Goal: Information Seeking & Learning: Learn about a topic

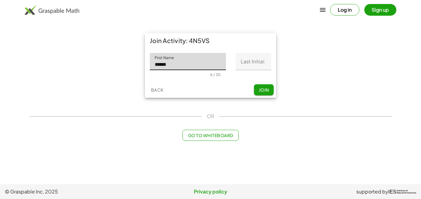
type input "******"
click at [239, 60] on input "Last Initial" at bounding box center [253, 61] width 35 height 17
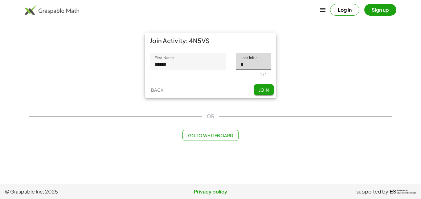
type input "*"
click at [255, 89] on button "Join" at bounding box center [264, 89] width 20 height 11
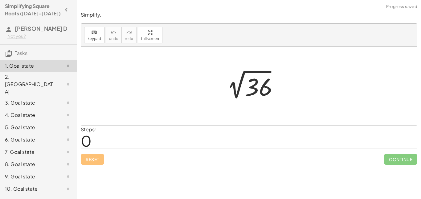
click at [253, 89] on div at bounding box center [251, 86] width 64 height 31
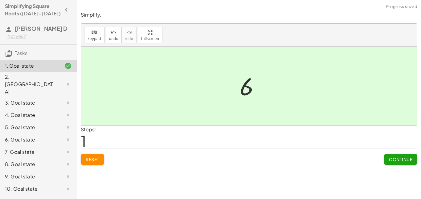
click at [403, 162] on span "Continue" at bounding box center [400, 160] width 23 height 6
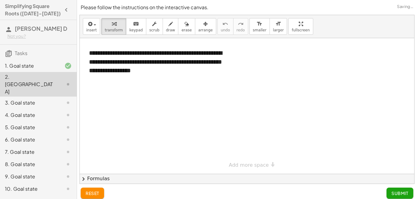
scroll to position [5, 0]
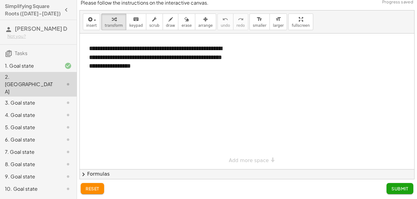
click at [405, 189] on span "Submit" at bounding box center [399, 189] width 17 height 6
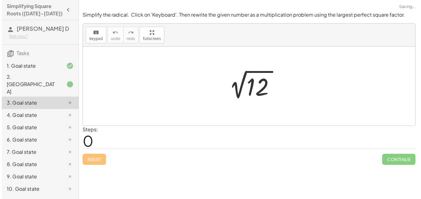
scroll to position [0, 0]
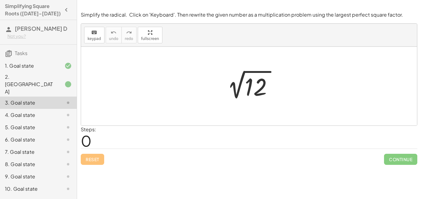
click at [87, 146] on span "0" at bounding box center [86, 140] width 11 height 19
click at [89, 142] on span "0" at bounding box center [86, 140] width 11 height 19
click at [89, 38] on span "keypad" at bounding box center [94, 39] width 14 height 4
click at [88, 139] on span "0" at bounding box center [86, 140] width 11 height 19
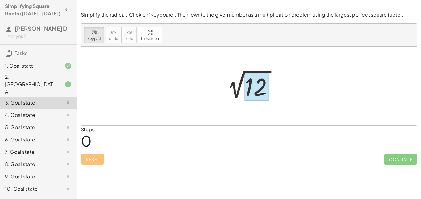
click at [260, 85] on div at bounding box center [257, 87] width 25 height 27
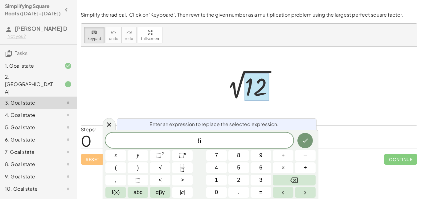
scroll to position [1, 0]
click at [281, 166] on button "×" at bounding box center [283, 168] width 21 height 11
click at [302, 140] on icon "Done" at bounding box center [304, 140] width 7 height 7
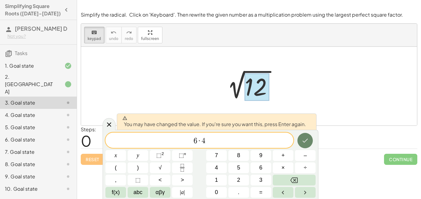
click at [305, 136] on button "Done" at bounding box center [304, 140] width 15 height 15
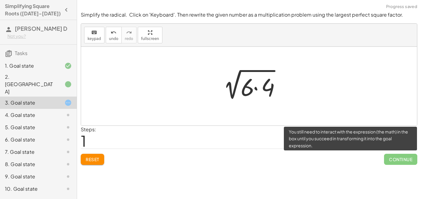
click at [410, 160] on span "Continue" at bounding box center [400, 159] width 33 height 11
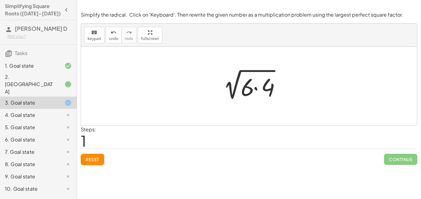
click at [262, 92] on div at bounding box center [251, 87] width 72 height 32
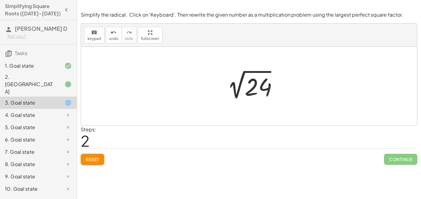
click at [263, 92] on div at bounding box center [251, 86] width 64 height 31
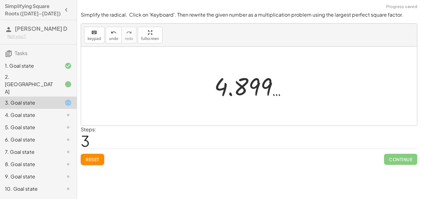
click at [257, 91] on div at bounding box center [251, 86] width 81 height 30
click at [256, 83] on div at bounding box center [251, 86] width 81 height 30
click at [88, 31] on div "keyboard" at bounding box center [94, 32] width 14 height 7
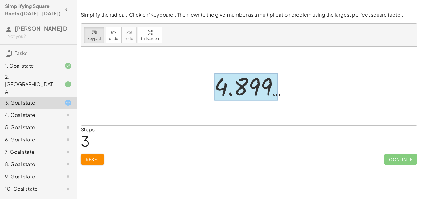
click at [264, 93] on div at bounding box center [246, 86] width 64 height 27
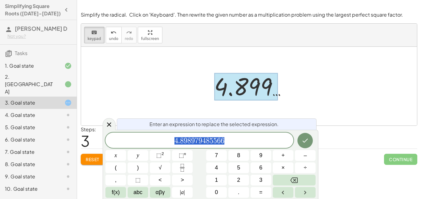
scroll to position [1, 0]
click at [159, 170] on span "√" at bounding box center [160, 168] width 3 height 8
click at [164, 172] on button "√" at bounding box center [160, 168] width 21 height 11
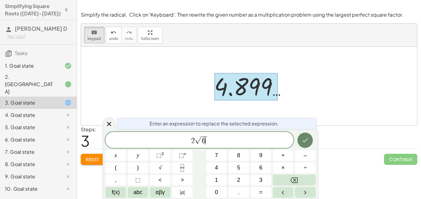
click at [301, 140] on icon "Done" at bounding box center [304, 140] width 7 height 7
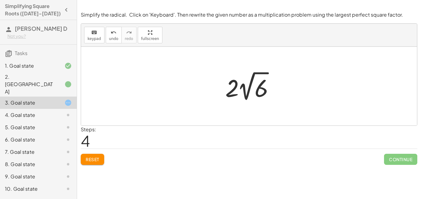
click at [238, 87] on div at bounding box center [251, 86] width 59 height 34
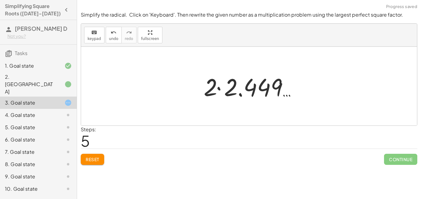
click at [238, 87] on div at bounding box center [250, 87] width 101 height 32
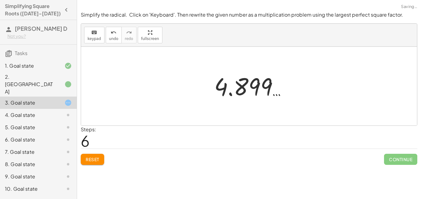
click at [238, 87] on div at bounding box center [251, 86] width 81 height 30
click at [95, 164] on button "Reset" at bounding box center [92, 159] width 23 height 11
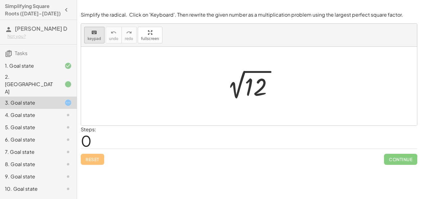
click at [100, 32] on button "keyboard keypad" at bounding box center [94, 35] width 20 height 17
click at [264, 92] on div at bounding box center [257, 87] width 25 height 27
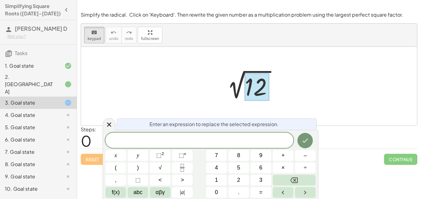
scroll to position [3, 0]
click at [285, 163] on button "×" at bounding box center [283, 168] width 21 height 11
click at [304, 136] on button "Done" at bounding box center [304, 140] width 15 height 15
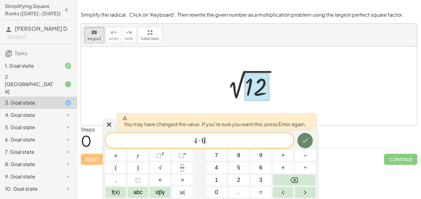
click at [304, 136] on button "Done" at bounding box center [304, 140] width 15 height 15
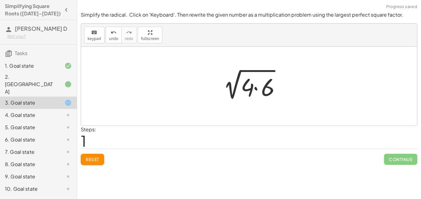
click at [259, 91] on div at bounding box center [251, 87] width 72 height 32
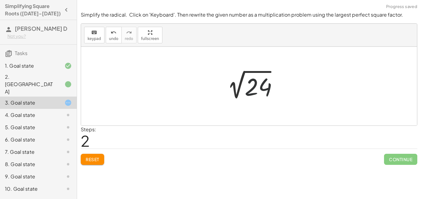
click at [259, 91] on div at bounding box center [251, 86] width 64 height 31
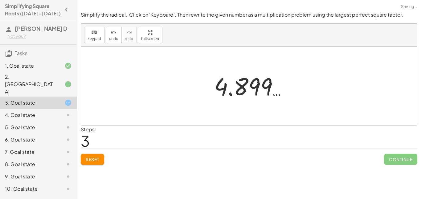
click at [95, 160] on span "Reset" at bounding box center [93, 160] width 14 height 6
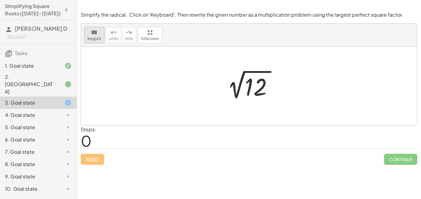
click at [96, 37] on span "keypad" at bounding box center [94, 39] width 14 height 4
click at [260, 88] on div at bounding box center [257, 87] width 25 height 27
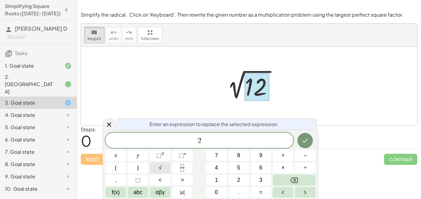
click at [165, 167] on button "√" at bounding box center [160, 168] width 21 height 11
click at [309, 144] on button "Done" at bounding box center [304, 140] width 15 height 15
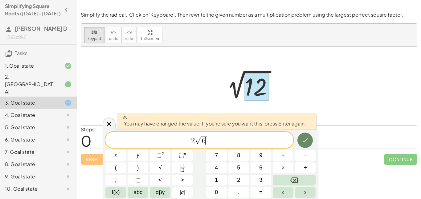
click at [309, 144] on button "Done" at bounding box center [304, 140] width 15 height 15
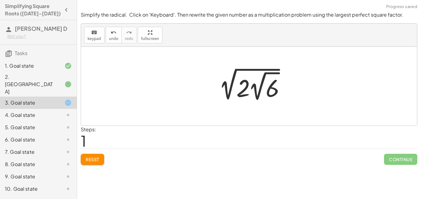
click at [245, 79] on div at bounding box center [251, 86] width 81 height 34
click at [91, 33] on icon "keyboard" at bounding box center [94, 32] width 6 height 7
click at [238, 94] on div at bounding box center [242, 88] width 12 height 29
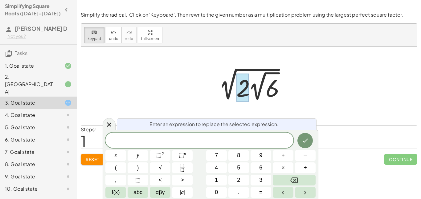
scroll to position [5, 0]
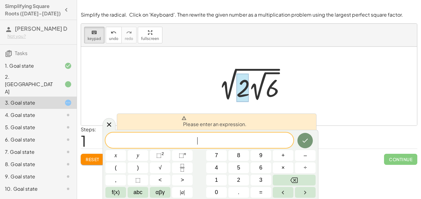
click at [85, 164] on button "Reset" at bounding box center [92, 159] width 23 height 11
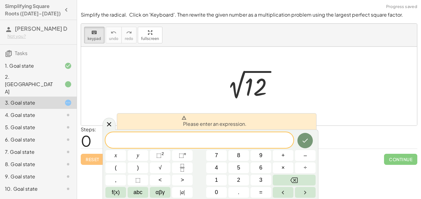
click at [343, 150] on div "Reset Continue" at bounding box center [249, 157] width 336 height 16
click at [259, 93] on div at bounding box center [257, 87] width 25 height 27
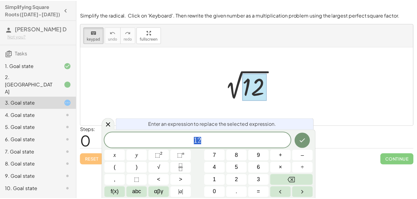
scroll to position [5, 0]
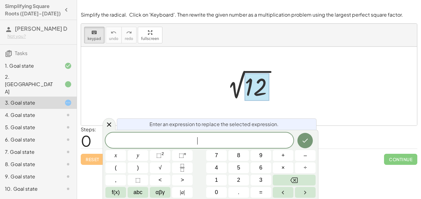
click at [31, 81] on div "2. [GEOGRAPHIC_DATA]" at bounding box center [30, 84] width 50 height 22
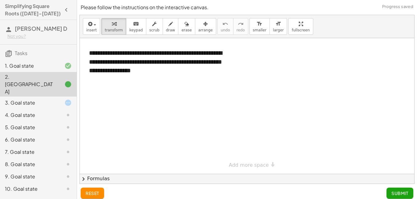
scroll to position [5, 0]
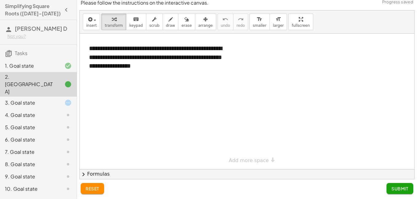
click at [256, 160] on div "**********" at bounding box center [247, 102] width 334 height 136
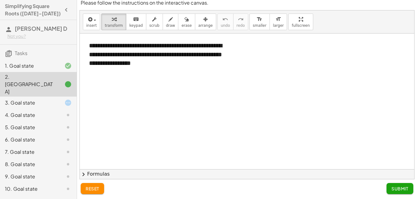
scroll to position [0, 0]
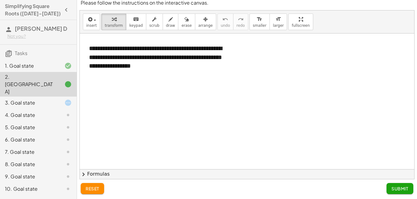
click at [145, 113] on div at bounding box center [247, 170] width 334 height 272
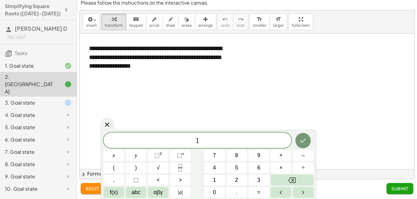
scroll to position [6, 0]
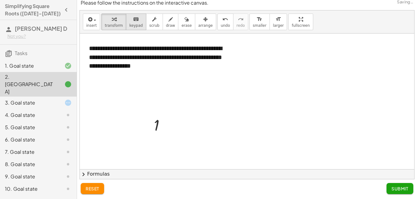
click at [135, 26] on span "keypad" at bounding box center [136, 25] width 14 height 4
click at [186, 120] on div at bounding box center [247, 170] width 334 height 272
click at [134, 20] on icon "keyboard" at bounding box center [136, 19] width 6 height 7
click at [136, 21] on div "keyboard" at bounding box center [136, 18] width 14 height 7
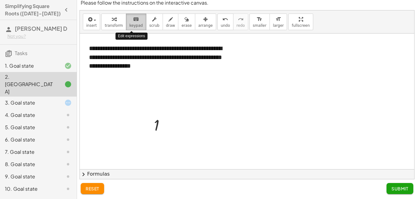
click at [136, 21] on div "keyboard" at bounding box center [136, 18] width 14 height 7
click at [135, 22] on button "keyboard keypad" at bounding box center [136, 22] width 20 height 17
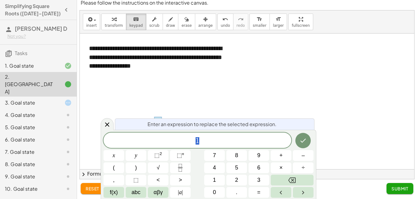
scroll to position [6, 0]
click at [216, 146] on div "1" at bounding box center [197, 140] width 188 height 15
click at [307, 140] on button "Done" at bounding box center [302, 140] width 15 height 15
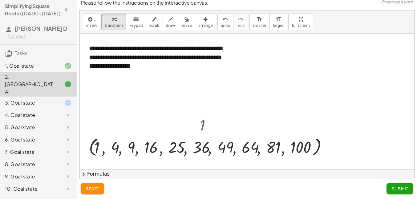
click at [408, 193] on button "Submit" at bounding box center [399, 188] width 27 height 11
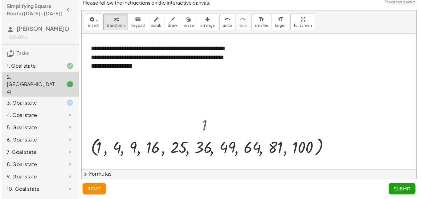
scroll to position [0, 0]
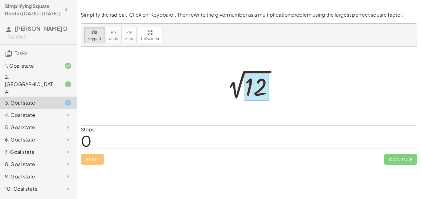
click at [258, 86] on div at bounding box center [257, 87] width 25 height 27
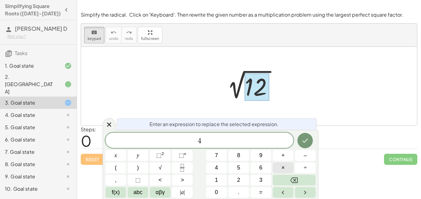
click at [281, 167] on button "×" at bounding box center [283, 168] width 21 height 11
click at [310, 144] on button "Done" at bounding box center [304, 140] width 15 height 15
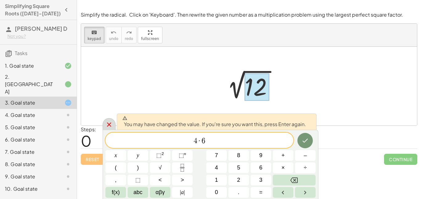
click at [105, 125] on div at bounding box center [109, 124] width 13 height 12
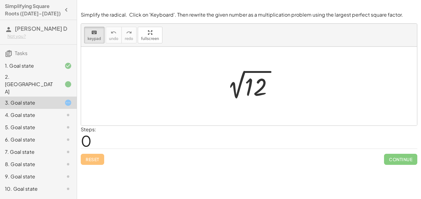
click at [21, 185] on div "10. Goal state" at bounding box center [30, 188] width 50 height 7
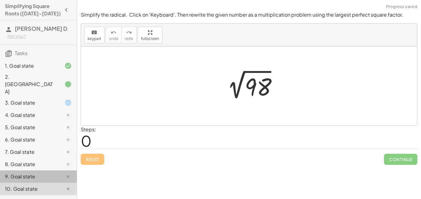
click at [27, 171] on div "9. Goal state" at bounding box center [38, 177] width 77 height 12
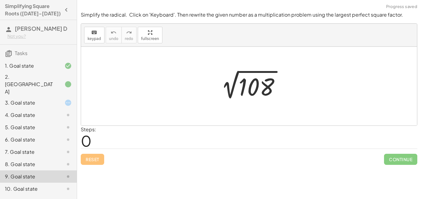
click at [16, 99] on div "3. Goal state" at bounding box center [30, 102] width 50 height 7
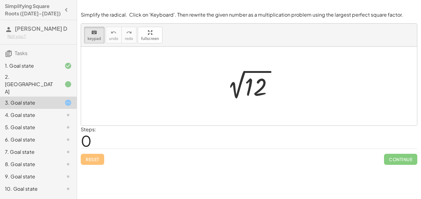
click at [50, 111] on div "4. Goal state" at bounding box center [30, 114] width 50 height 7
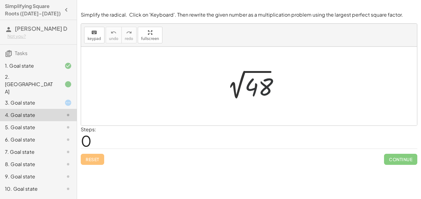
click at [263, 92] on div at bounding box center [251, 86] width 64 height 31
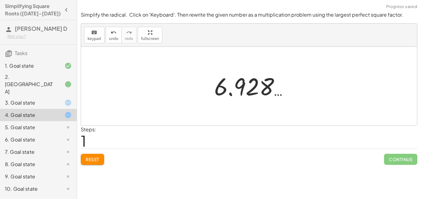
click at [268, 83] on div at bounding box center [251, 86] width 81 height 30
click at [104, 158] on button "Reset" at bounding box center [92, 159] width 23 height 11
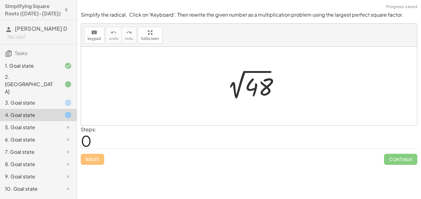
click at [261, 90] on div at bounding box center [251, 86] width 64 height 31
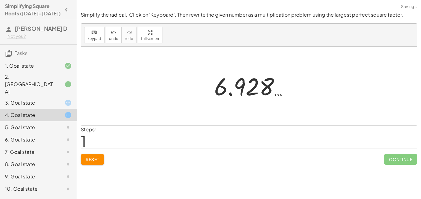
click at [87, 158] on span "Reset" at bounding box center [93, 160] width 14 height 6
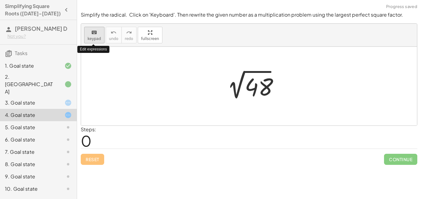
click at [97, 37] on span "keypad" at bounding box center [94, 39] width 14 height 4
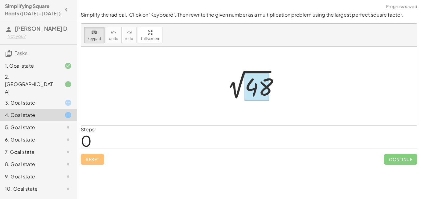
click at [261, 86] on div at bounding box center [257, 87] width 25 height 27
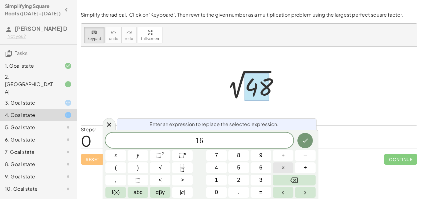
click at [286, 165] on button "×" at bounding box center [283, 168] width 21 height 11
click at [311, 142] on button "Done" at bounding box center [304, 140] width 15 height 15
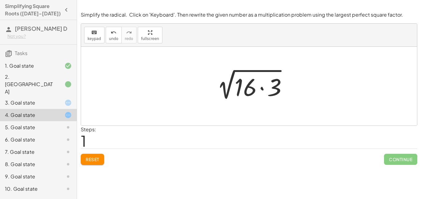
click at [268, 91] on div at bounding box center [251, 87] width 84 height 32
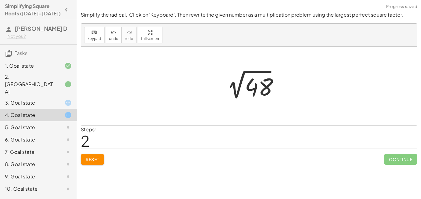
click at [267, 91] on div at bounding box center [251, 86] width 64 height 31
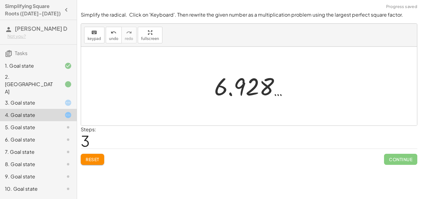
click at [267, 91] on div at bounding box center [251, 86] width 81 height 30
click at [96, 155] on button "Reset" at bounding box center [92, 159] width 23 height 11
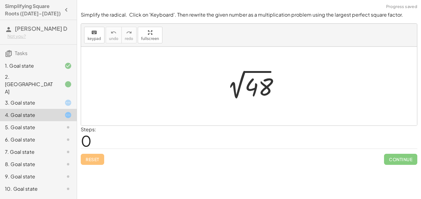
click at [95, 44] on div "keyboard keypad undo [PERSON_NAME] redo fullscreen" at bounding box center [249, 35] width 336 height 23
click at [94, 38] on span "keypad" at bounding box center [94, 39] width 14 height 4
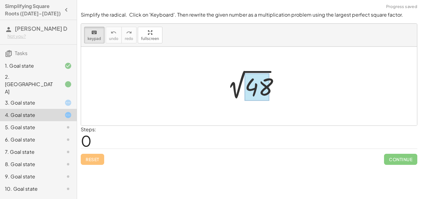
click at [255, 86] on div at bounding box center [257, 87] width 25 height 27
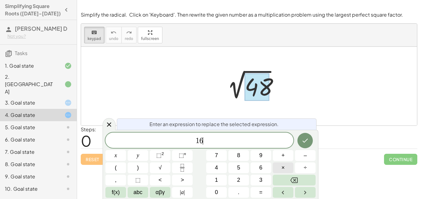
click at [286, 166] on button "×" at bounding box center [283, 168] width 21 height 11
click at [309, 140] on button "Done" at bounding box center [304, 140] width 15 height 15
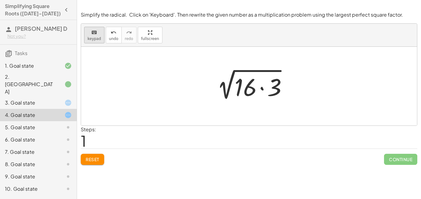
click at [89, 39] on span "keypad" at bounding box center [94, 39] width 14 height 4
click at [246, 89] on div at bounding box center [246, 87] width 25 height 29
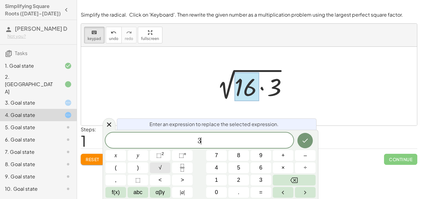
click at [156, 172] on button "√" at bounding box center [160, 168] width 21 height 11
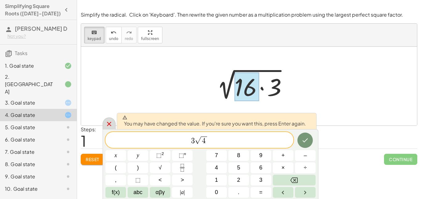
click at [109, 126] on icon at bounding box center [108, 123] width 7 height 7
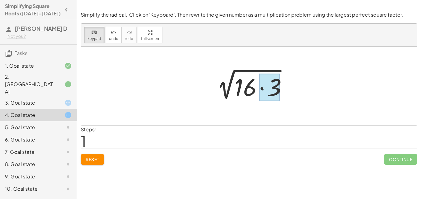
click at [274, 88] on div at bounding box center [269, 87] width 20 height 27
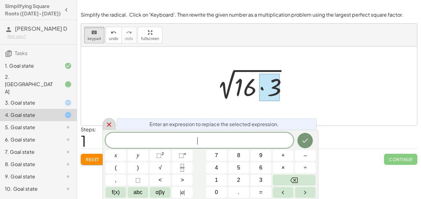
click at [111, 124] on icon at bounding box center [108, 124] width 7 height 7
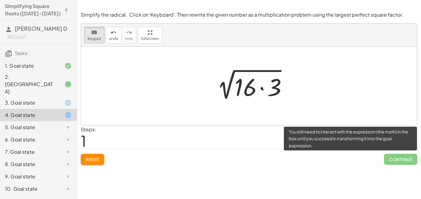
click at [399, 159] on span "Continue" at bounding box center [400, 159] width 33 height 11
